Goal: Information Seeking & Learning: Learn about a topic

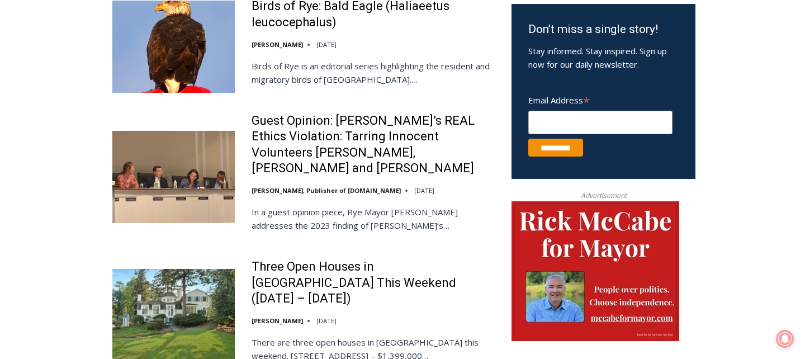
scroll to position [687, 0]
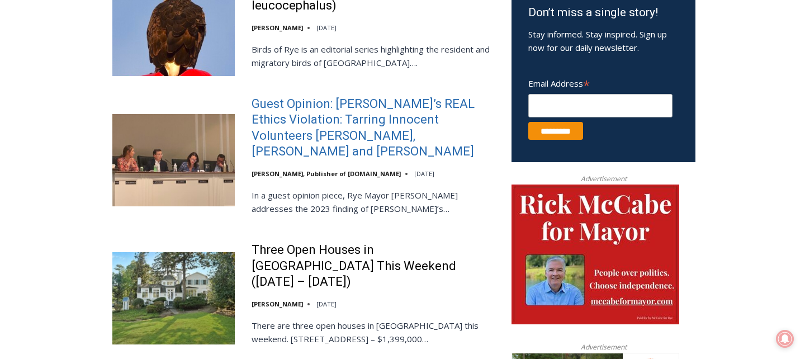
click at [312, 133] on link "Guest Opinion: [PERSON_NAME]’s REAL Ethics Violation: Tarring Innocent Voluntee…" at bounding box center [373, 128] width 245 height 64
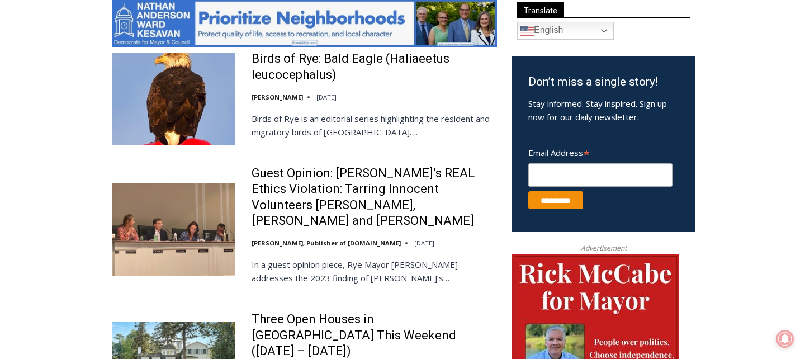
scroll to position [620, 0]
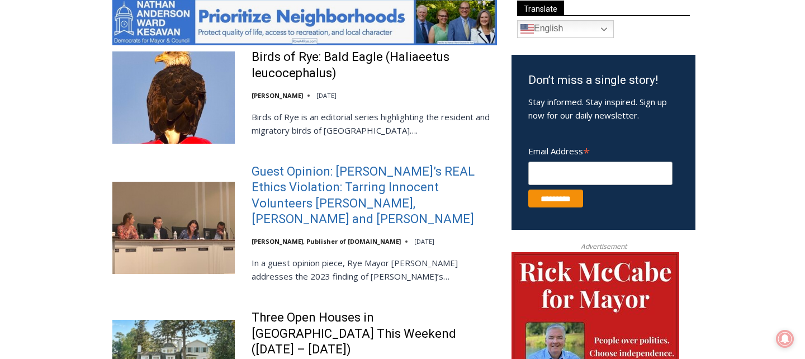
click at [302, 202] on link "Guest Opinion: [PERSON_NAME]’s REAL Ethics Violation: Tarring Innocent Voluntee…" at bounding box center [373, 196] width 245 height 64
